Goal: Find specific fact: Find specific fact

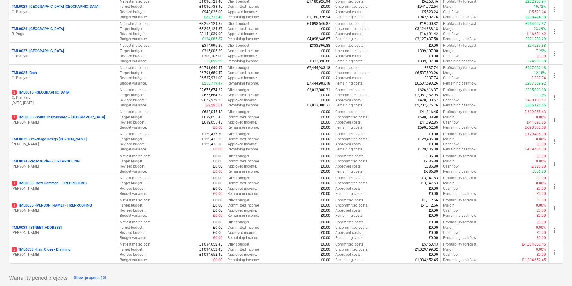
scroll to position [589, 0]
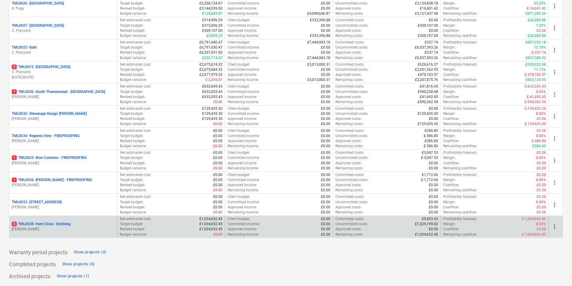
click at [62, 228] on p "[PERSON_NAME]" at bounding box center [63, 229] width 103 height 5
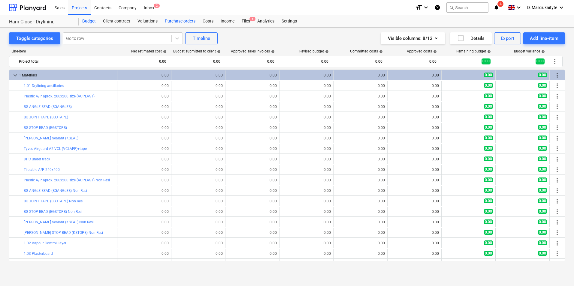
click at [167, 20] on div "Purchase orders" at bounding box center [180, 21] width 38 height 12
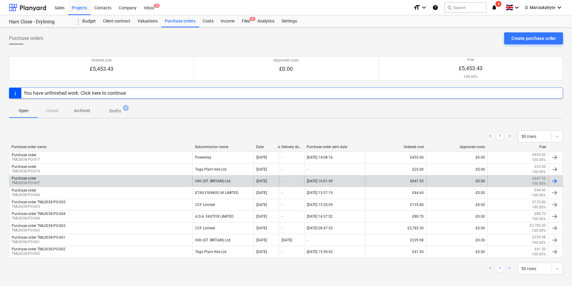
click at [72, 178] on div "Purchase order TML0038-PO-007" at bounding box center [100, 181] width 183 height 10
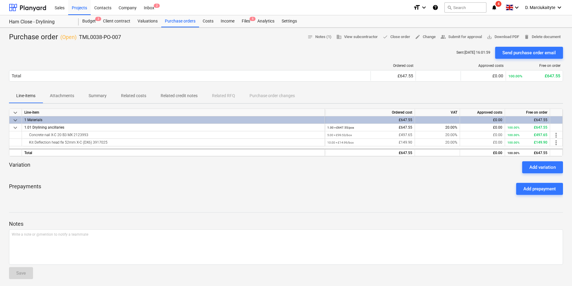
click at [122, 95] on p "Related costs" at bounding box center [133, 96] width 25 height 6
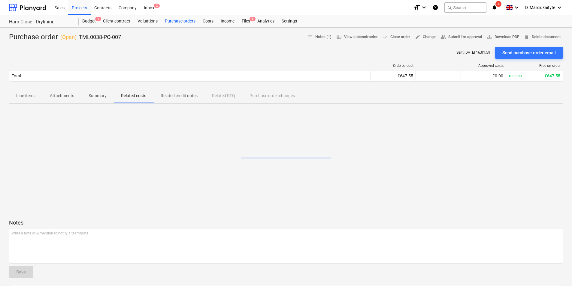
drag, startPoint x: 97, startPoint y: 93, endPoint x: 102, endPoint y: 95, distance: 5.3
click at [96, 93] on p "Summary" at bounding box center [98, 96] width 18 height 6
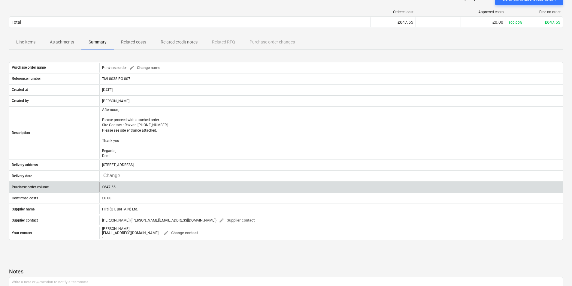
scroll to position [60, 0]
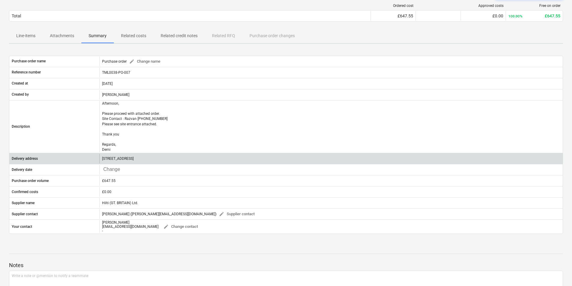
drag, startPoint x: 162, startPoint y: 158, endPoint x: 140, endPoint y: 157, distance: 22.2
click at [140, 157] on div "[STREET_ADDRESS]" at bounding box center [330, 159] width 463 height 10
copy p "TW10 7PL"
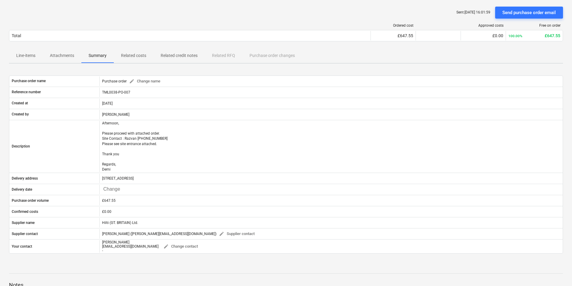
scroll to position [30, 0]
